Goal: Information Seeking & Learning: Learn about a topic

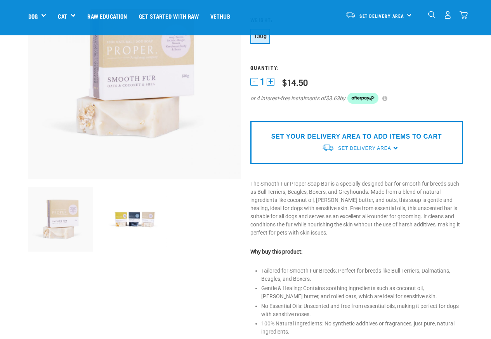
scroll to position [140, 0]
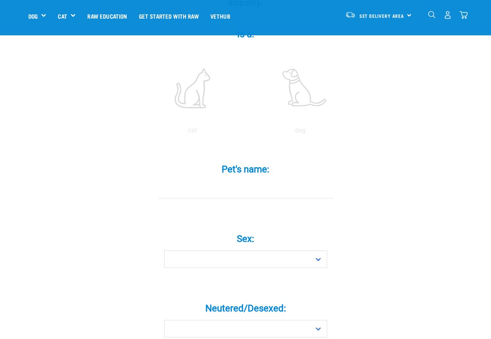
scroll to position [233, 0]
